Goal: Task Accomplishment & Management: Manage account settings

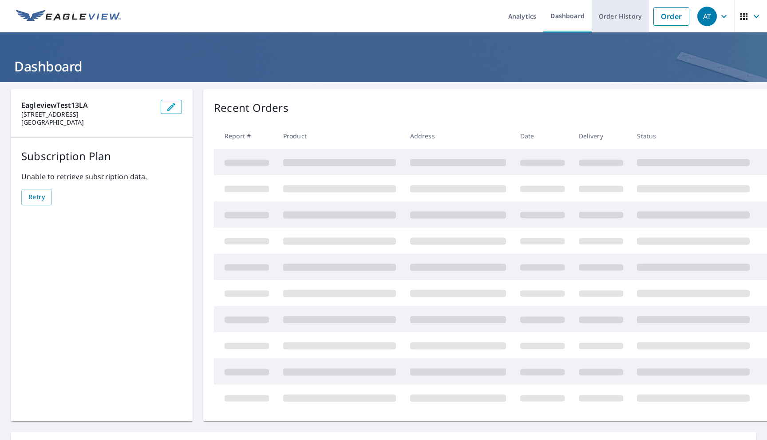
click at [609, 20] on link "Order History" at bounding box center [620, 16] width 57 height 32
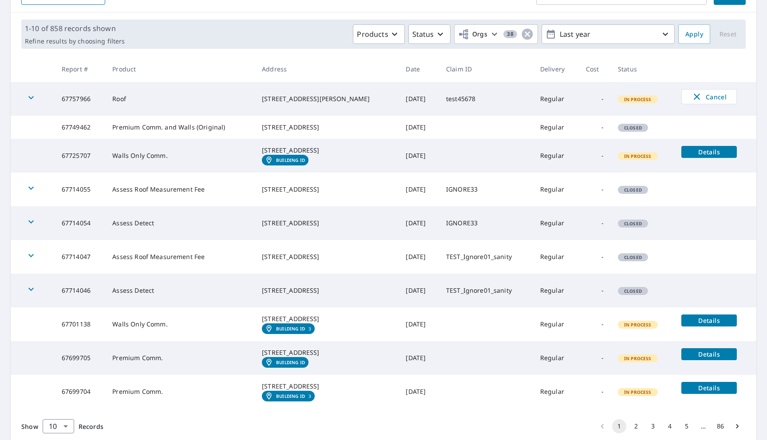
scroll to position [126, 0]
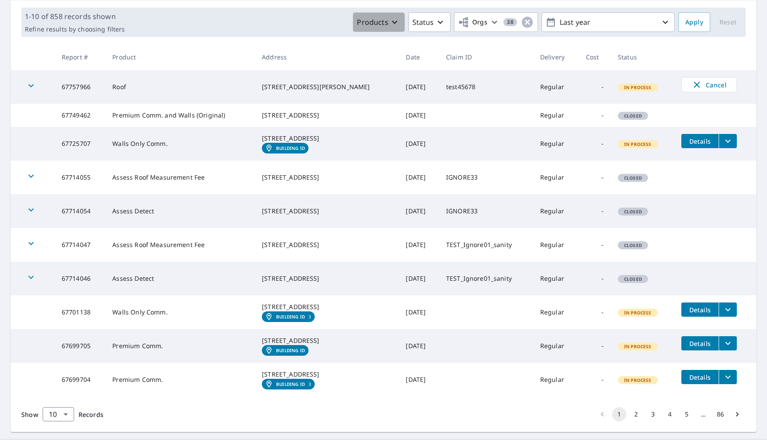
click at [383, 28] on button "Products" at bounding box center [378, 22] width 51 height 20
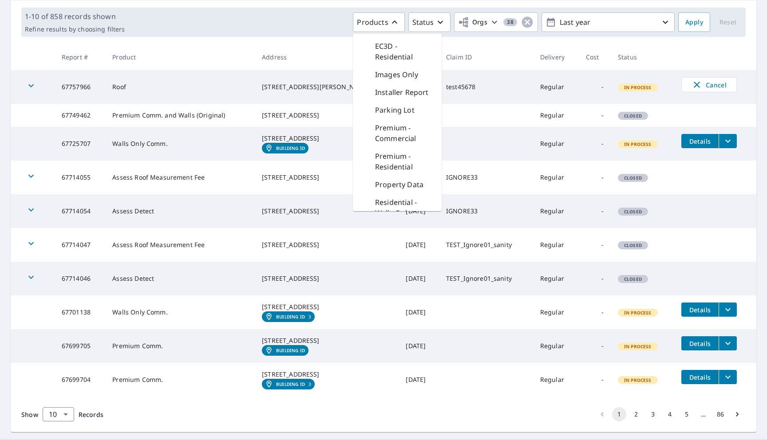
scroll to position [178, 0]
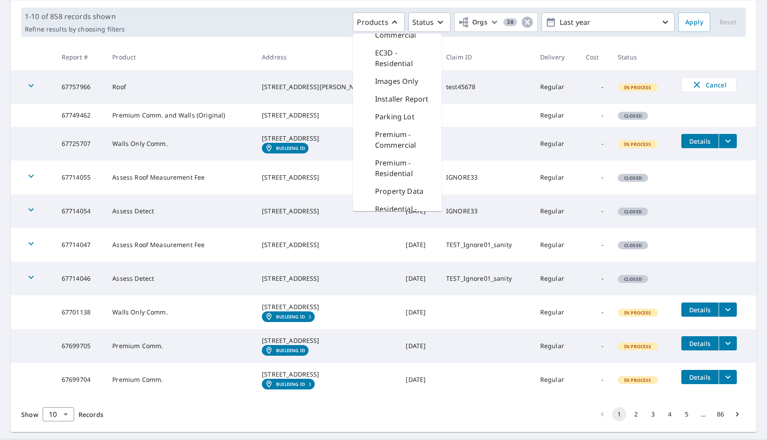
click at [331, 74] on td "[STREET_ADDRESS][PERSON_NAME]" at bounding box center [327, 87] width 144 height 34
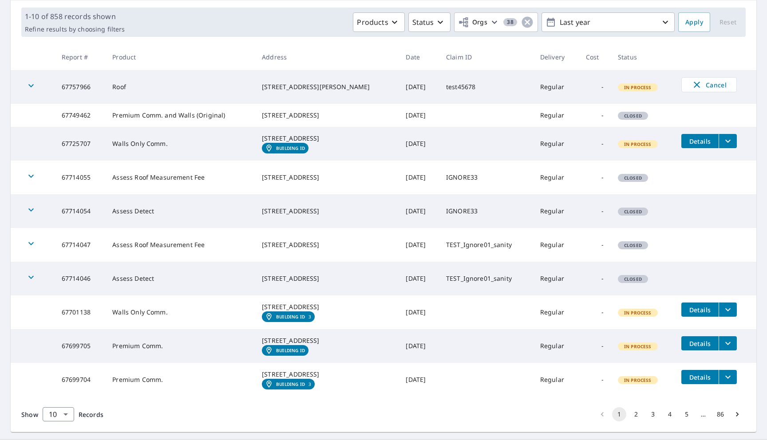
scroll to position [193, 0]
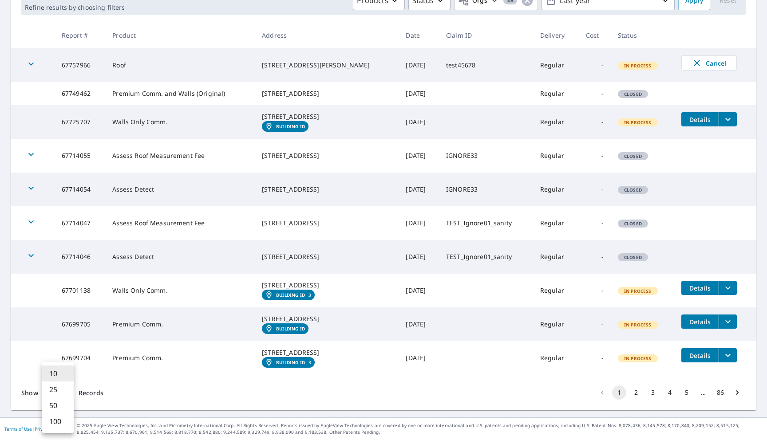
click at [53, 387] on body "AT AT Analytics Dashboard Order History Order AT Dashboard / Order History Orde…" at bounding box center [383, 220] width 767 height 440
click at [52, 416] on li "100" at bounding box center [58, 422] width 32 height 16
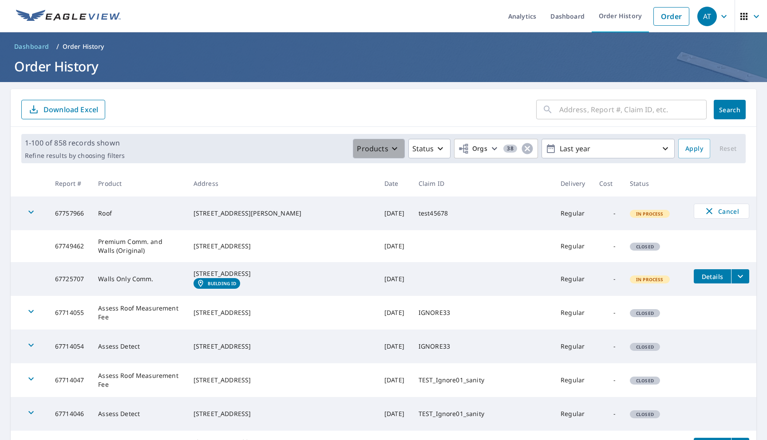
click at [365, 157] on button "Products" at bounding box center [378, 149] width 51 height 20
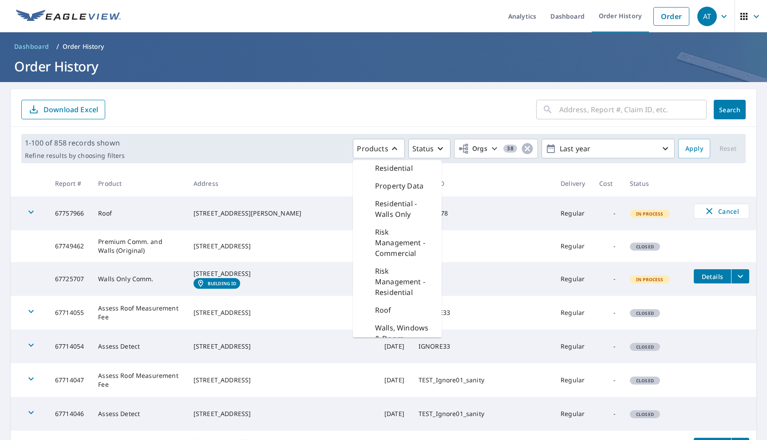
scroll to position [320, 0]
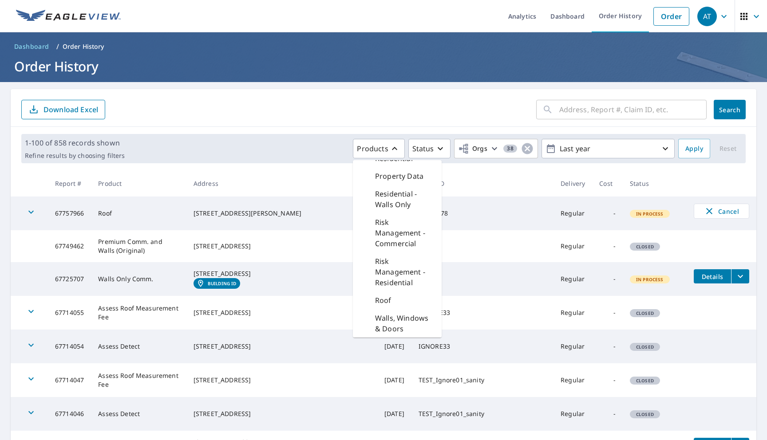
click at [385, 293] on div "Roof" at bounding box center [397, 301] width 89 height 18
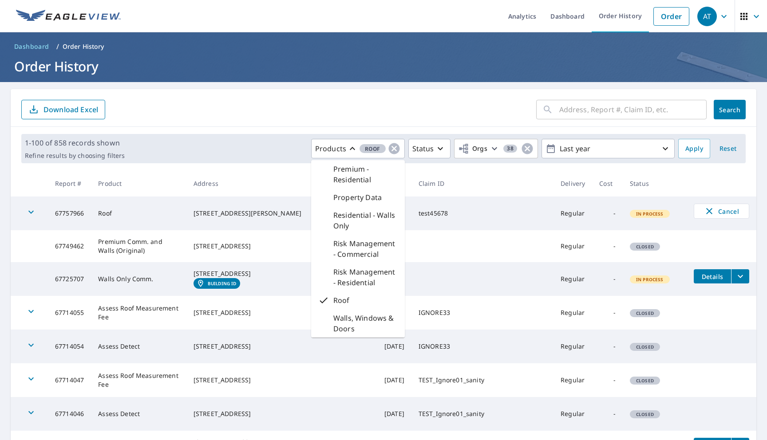
scroll to position [277, 0]
click at [688, 152] on span "Apply" at bounding box center [694, 148] width 18 height 11
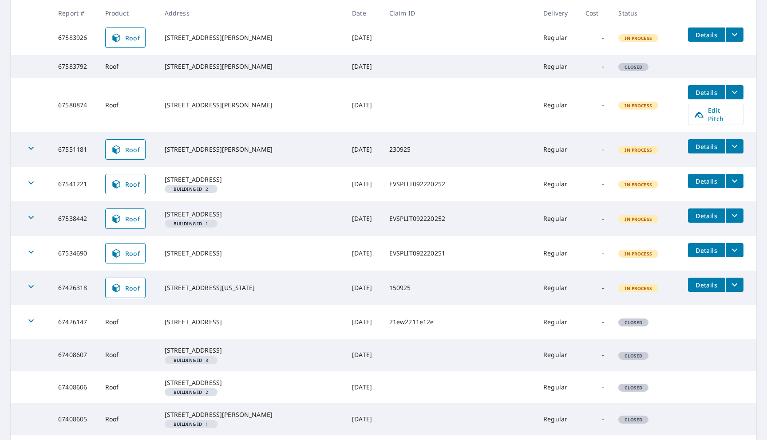
scroll to position [419, 0]
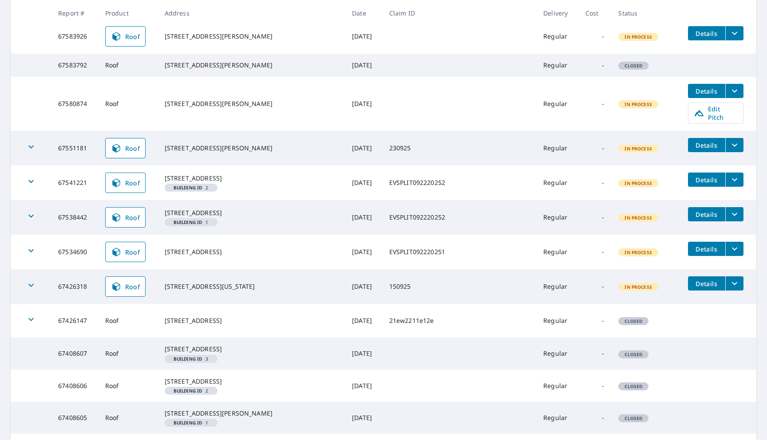
click at [77, 130] on td "67580874" at bounding box center [74, 104] width 47 height 54
copy td "67580874"
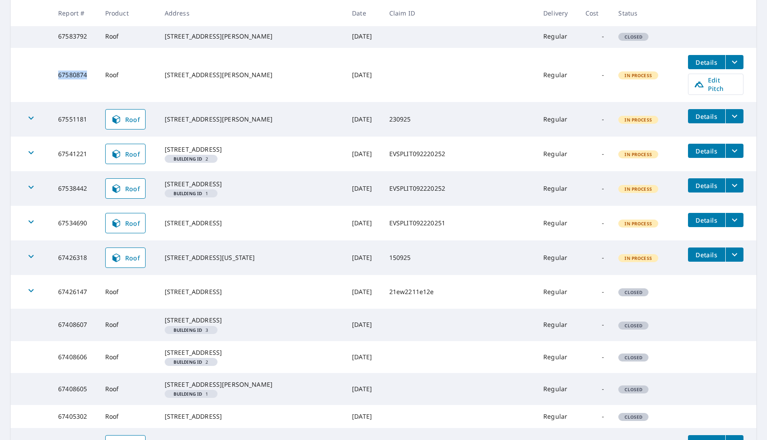
scroll to position [442, 0]
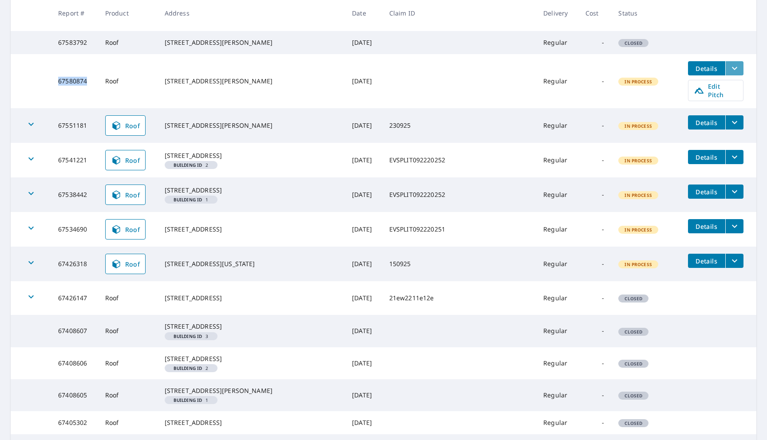
click at [734, 74] on icon "filesDropdownBtn-67580874" at bounding box center [734, 68] width 11 height 11
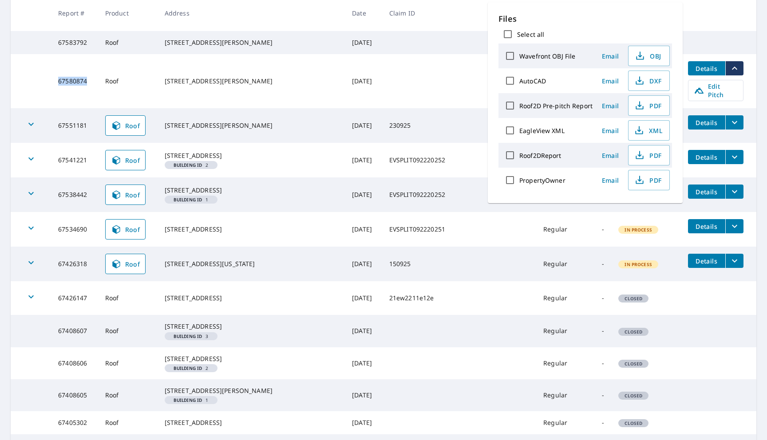
click at [510, 108] on input "Roof2D Pre-pitch Report" at bounding box center [510, 105] width 19 height 19
checkbox input "true"
click at [612, 103] on span "Email" at bounding box center [610, 106] width 21 height 8
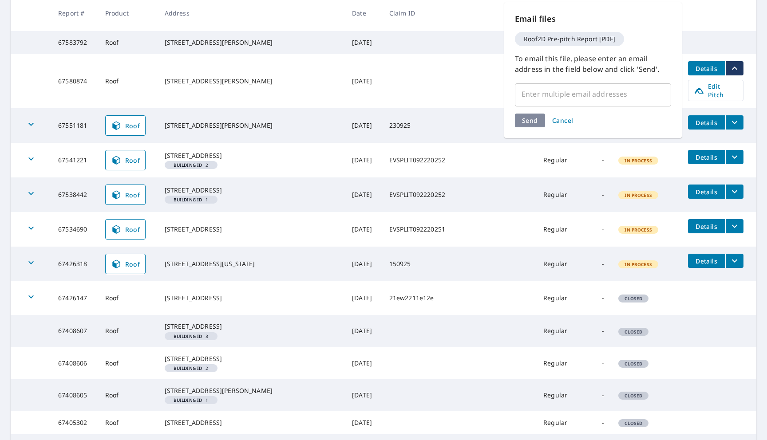
click at [560, 101] on input "text" at bounding box center [586, 94] width 135 height 17
type input "[EMAIL_ADDRESS][DOMAIN_NAME]"
click at [531, 130] on div "Send Cancel" at bounding box center [593, 137] width 156 height 14
click at [531, 133] on span "Send" at bounding box center [530, 137] width 16 height 8
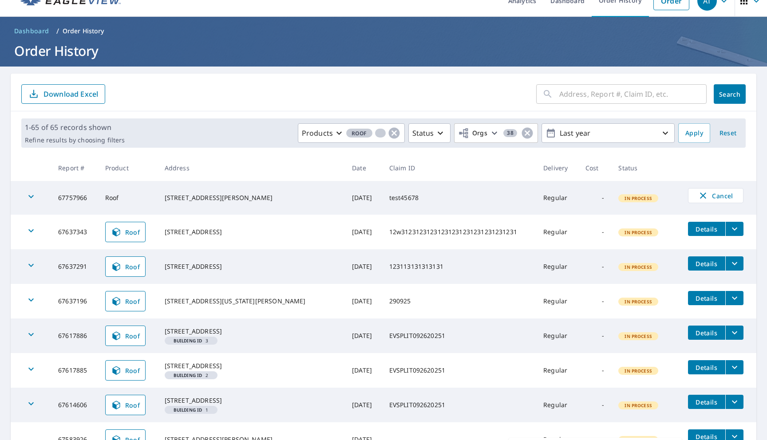
scroll to position [20, 0]
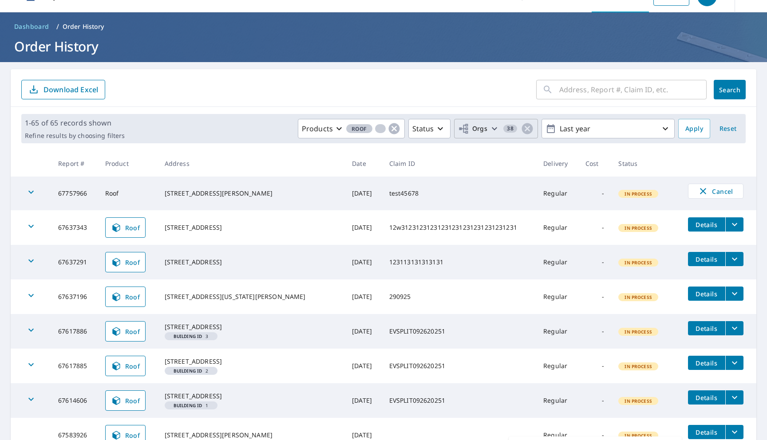
click at [477, 135] on span "Orgs 38" at bounding box center [496, 128] width 76 height 13
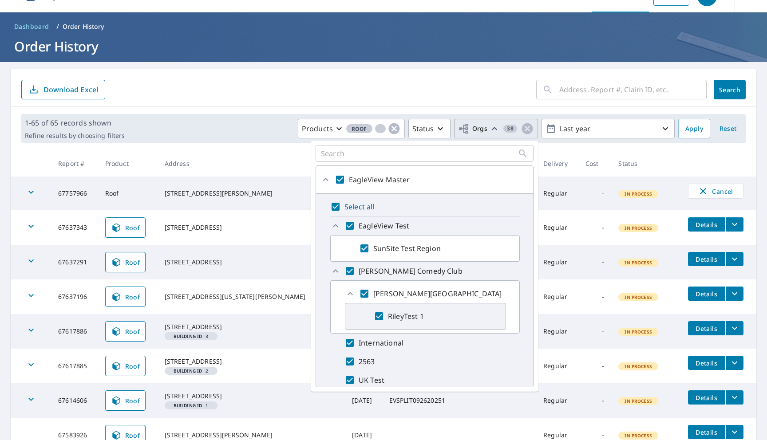
click at [477, 135] on span "Orgs 38" at bounding box center [496, 128] width 76 height 13
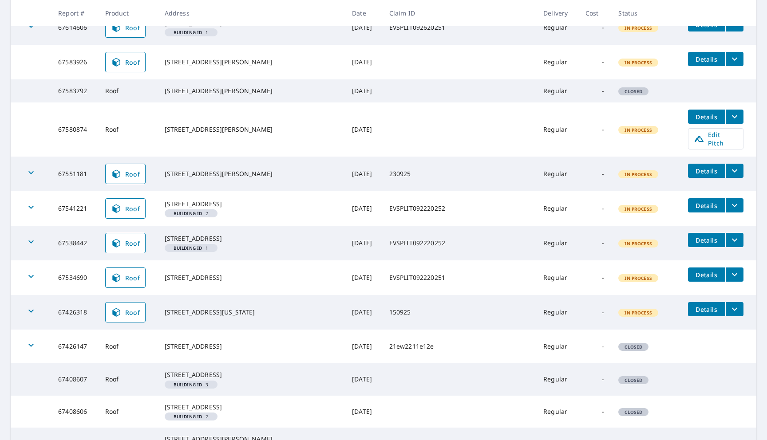
scroll to position [394, 0]
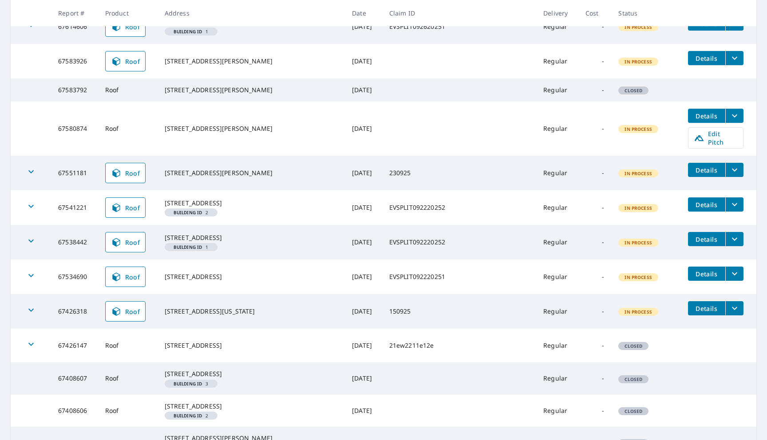
click at [76, 156] on td "67580874" at bounding box center [74, 129] width 47 height 54
click at [732, 121] on icon "filesDropdownBtn-67580874" at bounding box center [734, 116] width 11 height 11
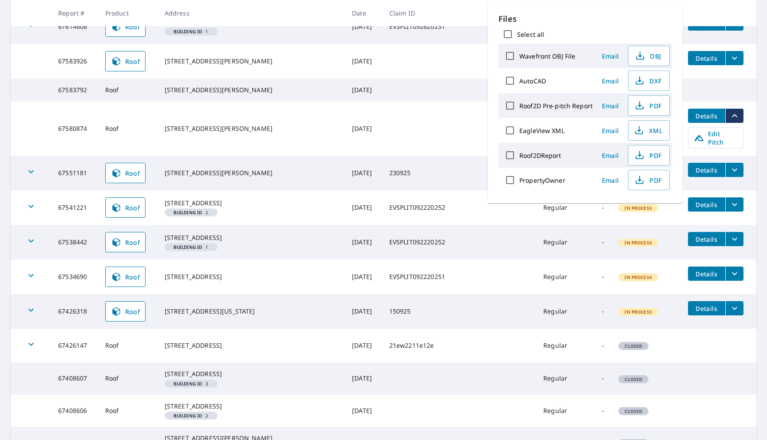
click at [446, 156] on td at bounding box center [459, 129] width 154 height 54
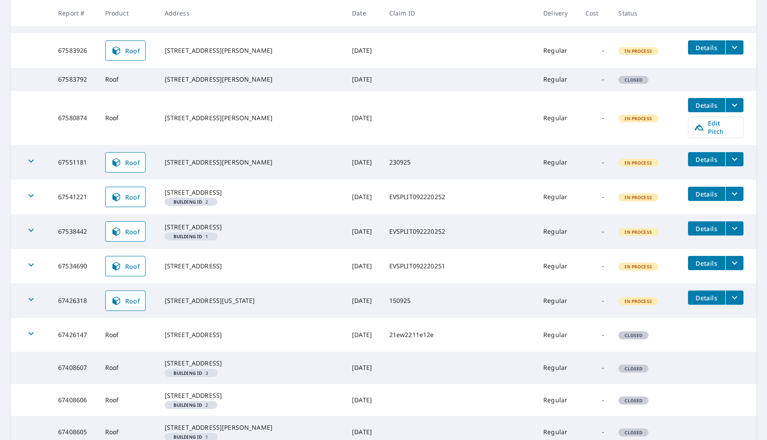
scroll to position [406, 0]
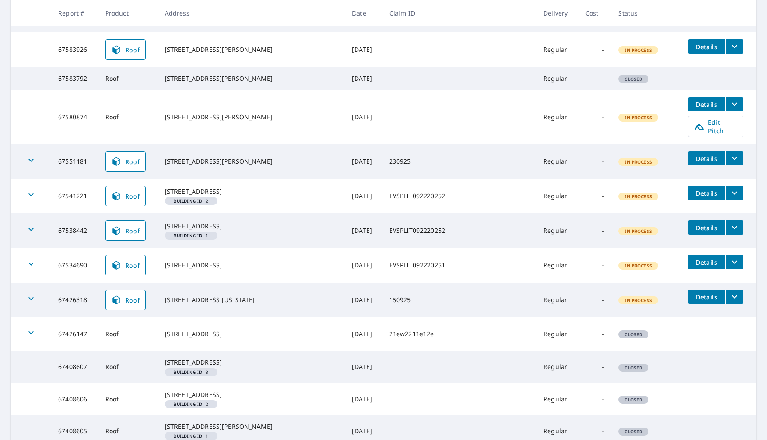
click at [345, 144] on td "[DATE]" at bounding box center [363, 117] width 37 height 54
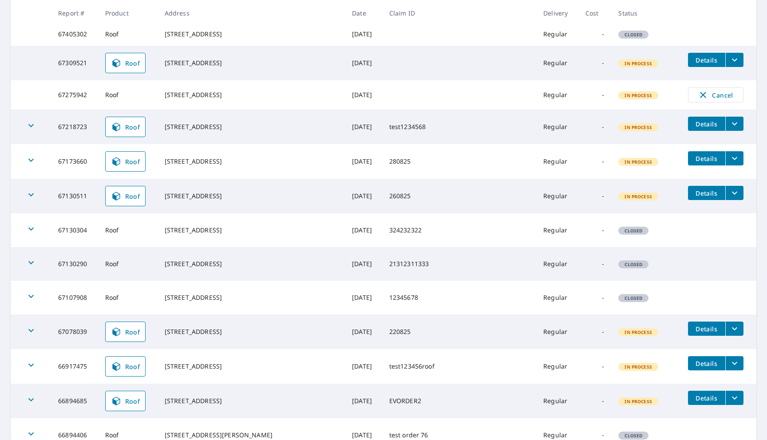
scroll to position [832, 0]
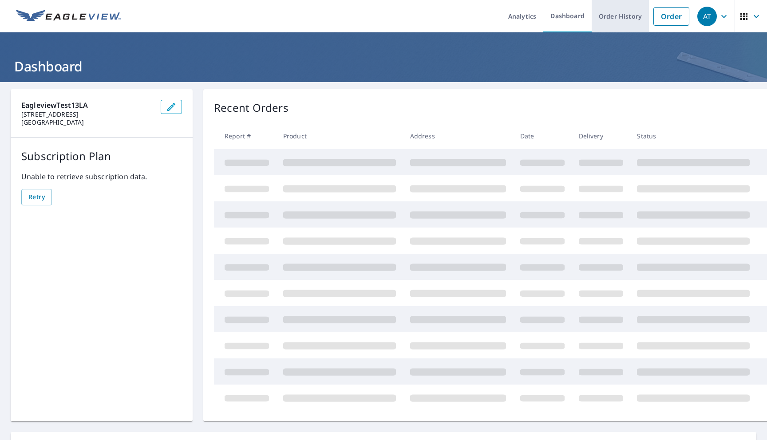
click at [616, 22] on link "Order History" at bounding box center [620, 16] width 57 height 32
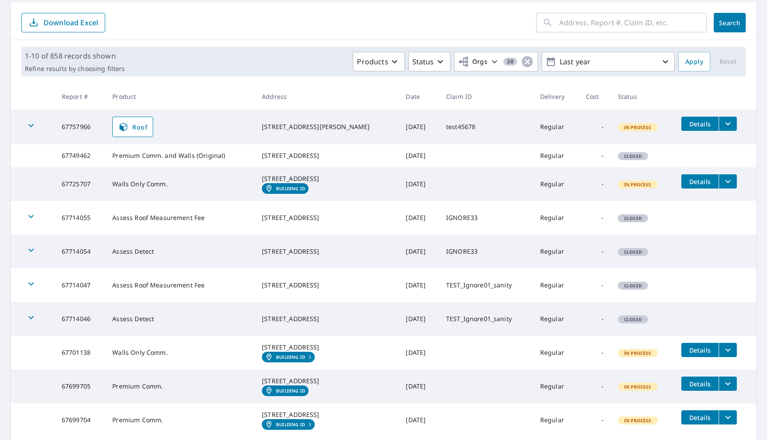
scroll to position [11, 0]
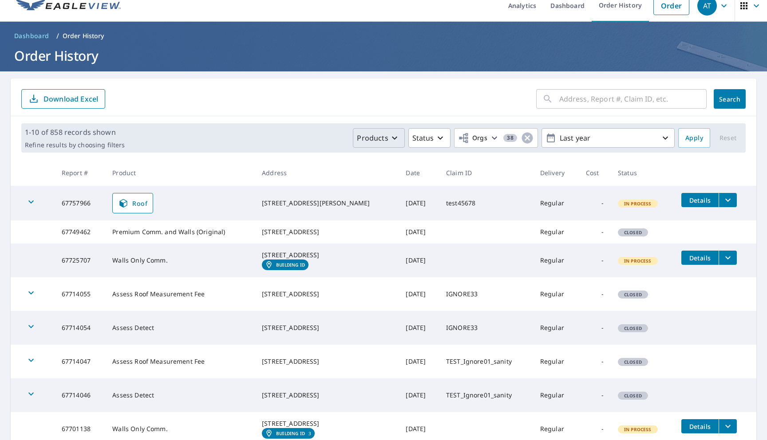
click at [387, 136] on p "Products" at bounding box center [372, 138] width 31 height 11
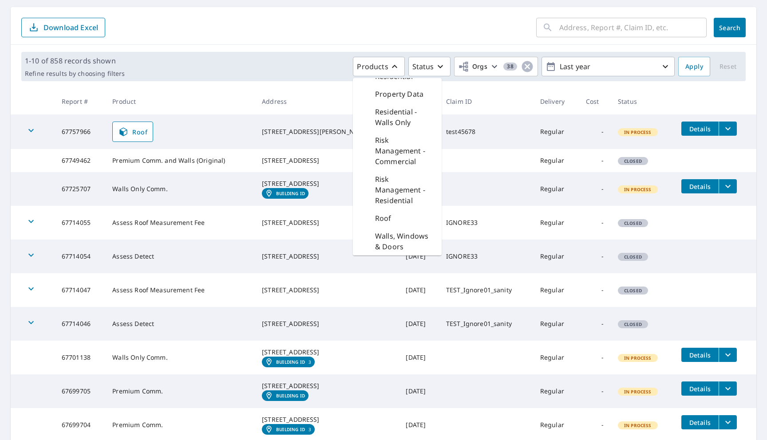
scroll to position [84, 0]
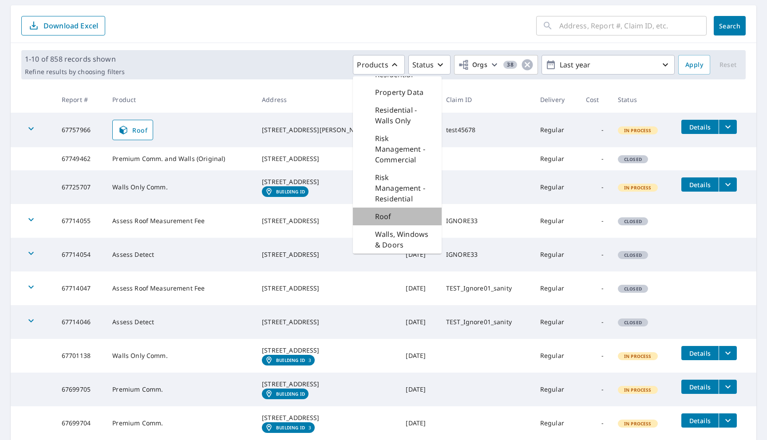
click at [390, 210] on div "Roof" at bounding box center [397, 217] width 89 height 18
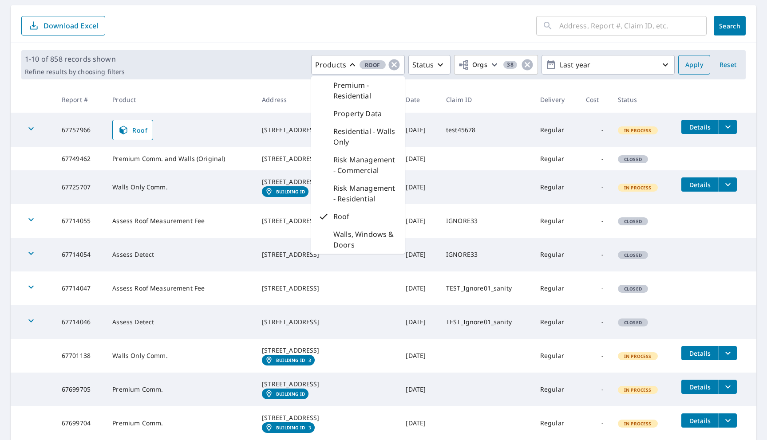
click at [695, 69] on span "Apply" at bounding box center [694, 64] width 18 height 11
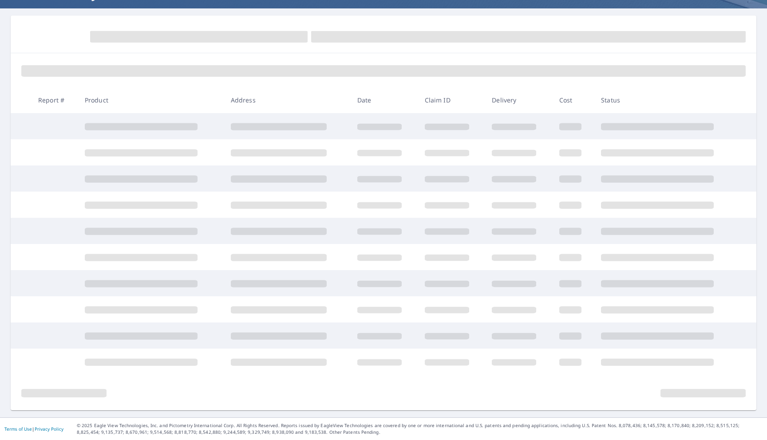
scroll to position [74, 0]
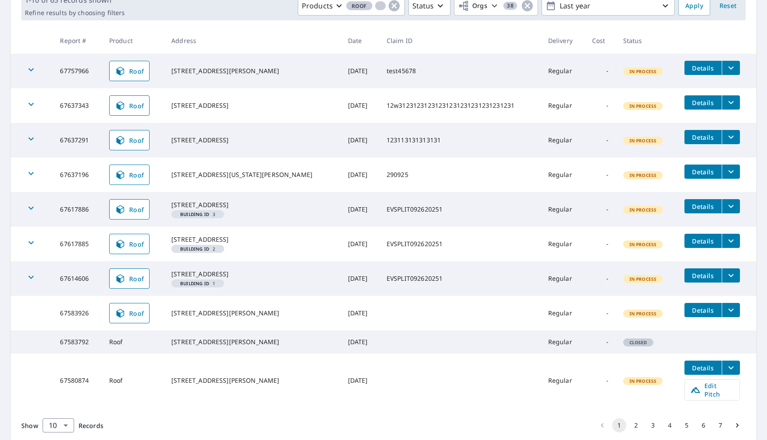
scroll to position [198, 0]
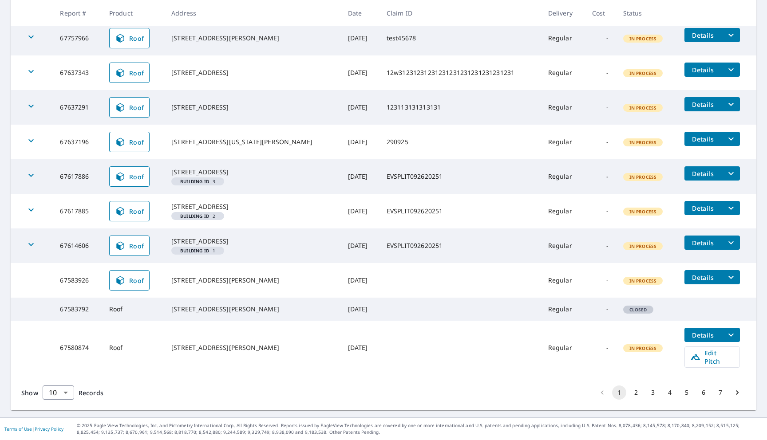
click at [79, 353] on td "67580874" at bounding box center [77, 348] width 49 height 54
click at [55, 393] on body "AT AT Analytics Dashboard Order History Order AT Dashboard / Order History Orde…" at bounding box center [383, 220] width 767 height 440
click at [56, 421] on li "100" at bounding box center [58, 422] width 32 height 16
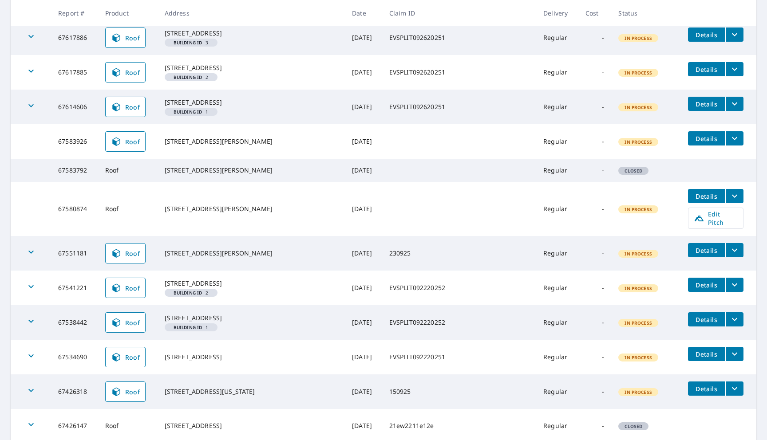
scroll to position [313, 0]
